Goal: Information Seeking & Learning: Compare options

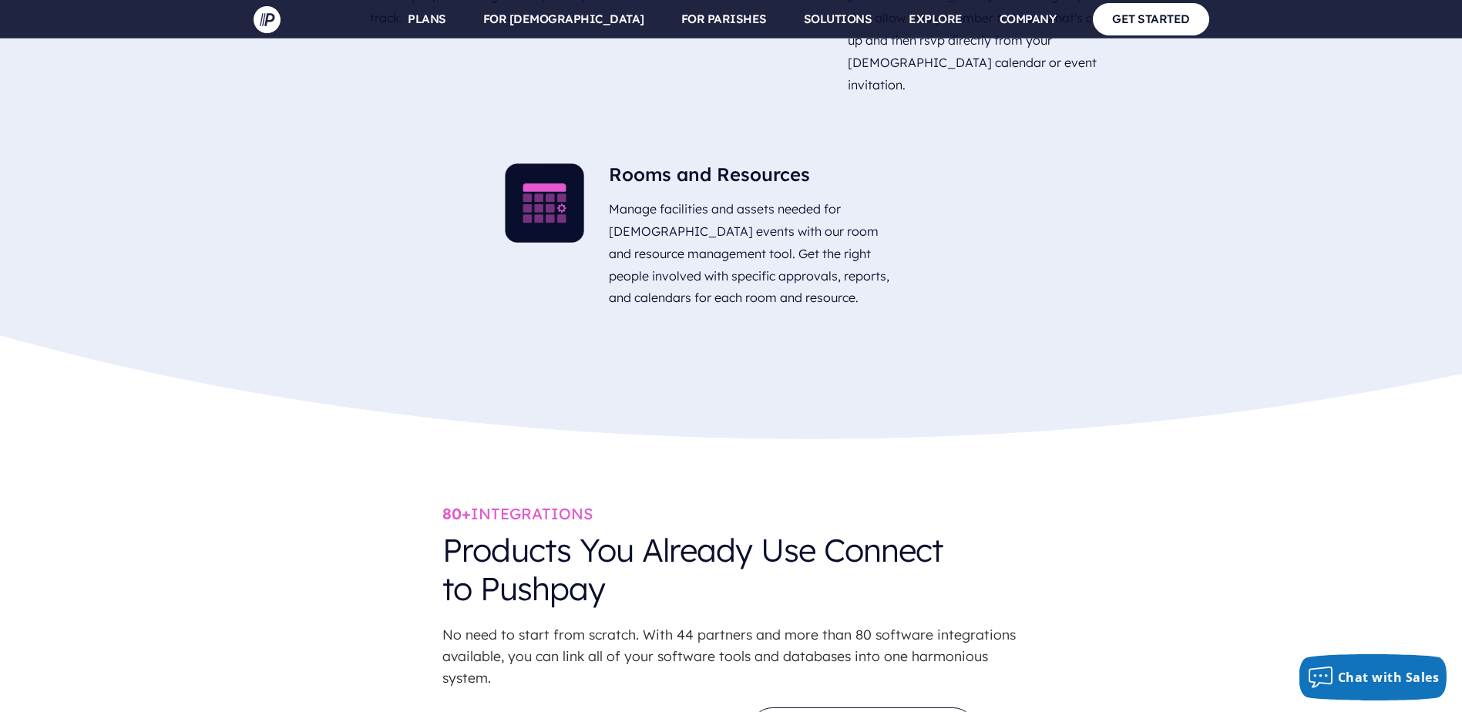
scroll to position [4701, 0]
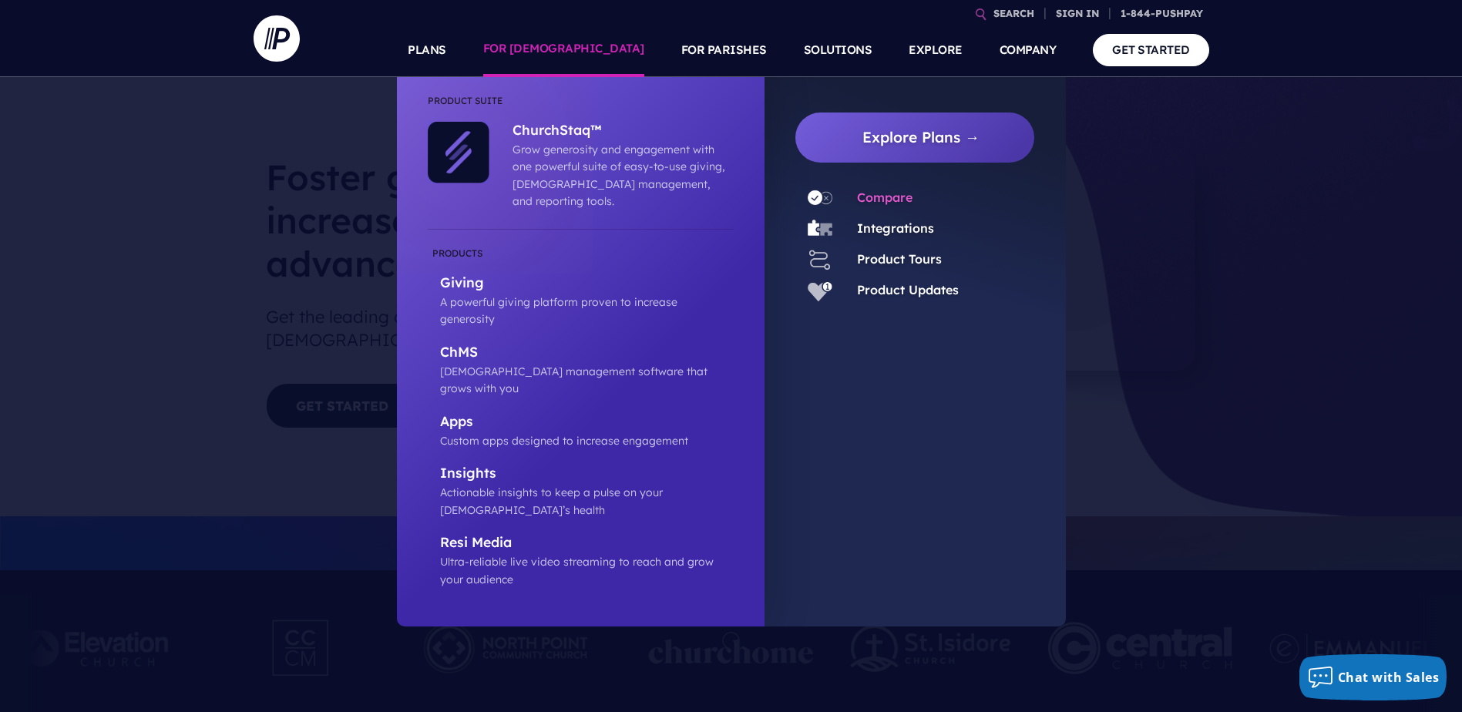
click at [880, 197] on link "Compare" at bounding box center [884, 197] width 55 height 15
